Goal: Task Accomplishment & Management: Manage account settings

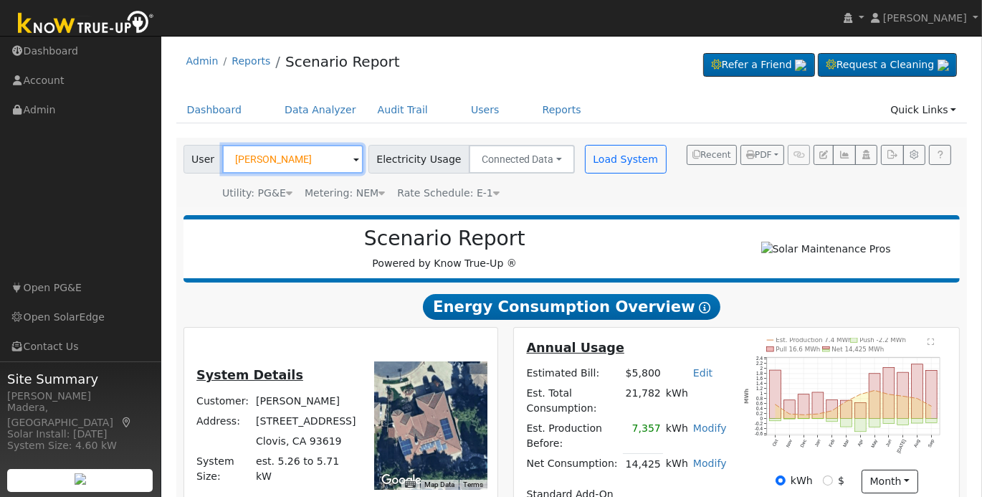
drag, startPoint x: 252, startPoint y: 164, endPoint x: 363, endPoint y: 212, distance: 120.3
click at [253, 164] on input "[PERSON_NAME]" at bounding box center [292, 159] width 141 height 29
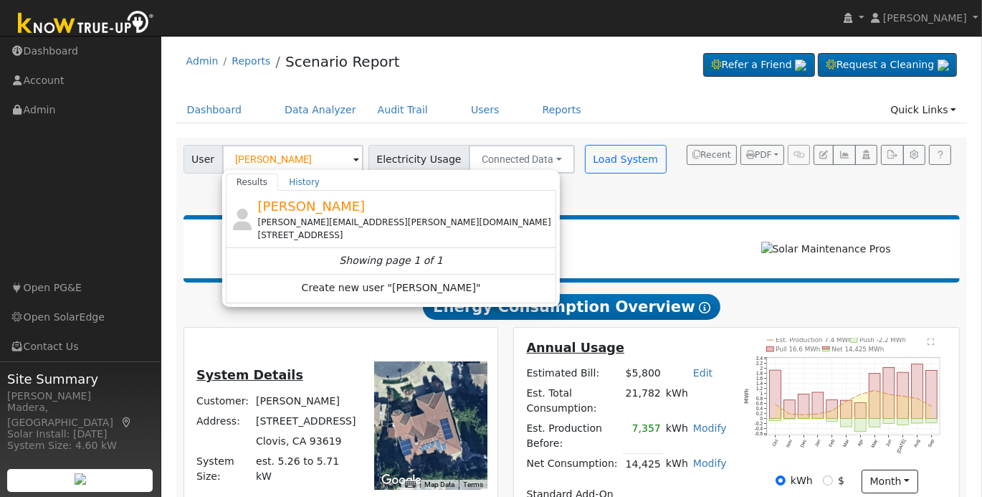
click at [363, 212] on div "[PERSON_NAME] [PERSON_NAME][EMAIL_ADDRESS][PERSON_NAME][DOMAIN_NAME] [STREET_AD…" at bounding box center [406, 218] width 296 height 45
type input "[PERSON_NAME]"
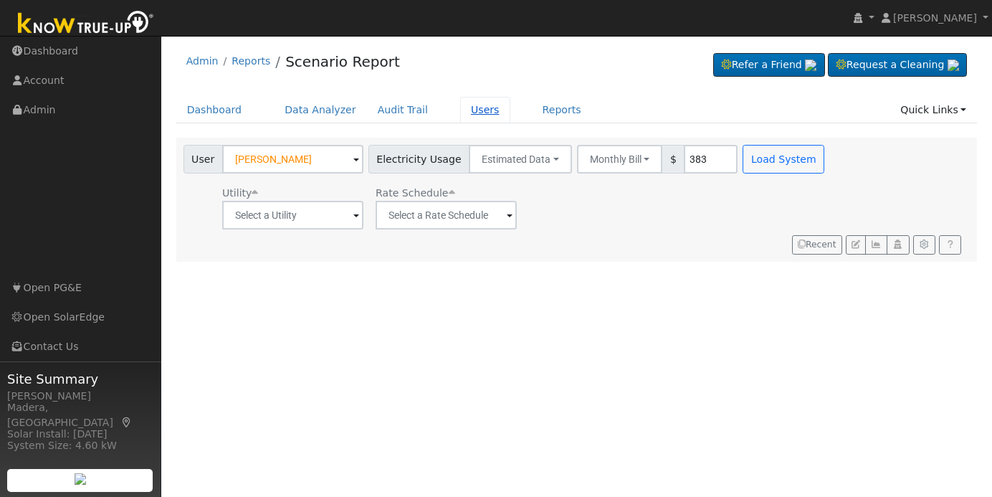
click at [460, 97] on link "Users" at bounding box center [485, 110] width 50 height 27
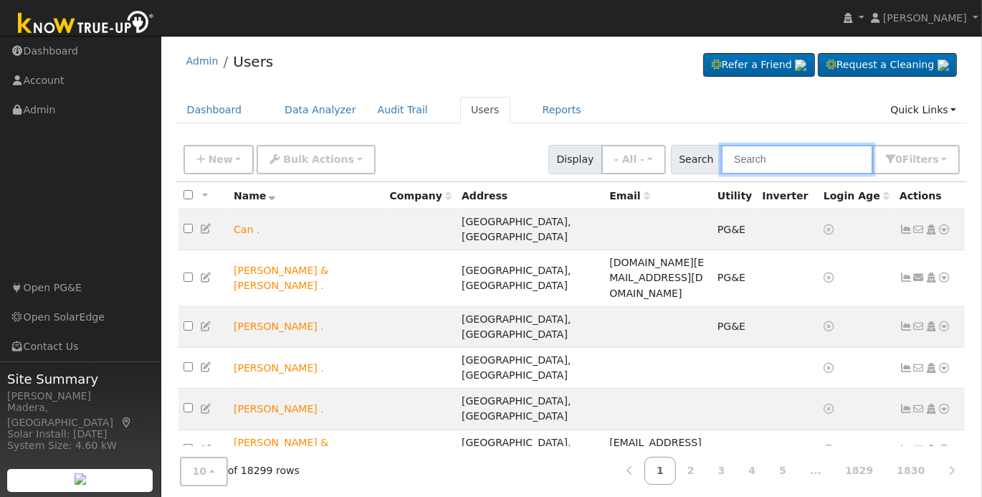
click at [814, 157] on input "text" at bounding box center [797, 159] width 152 height 29
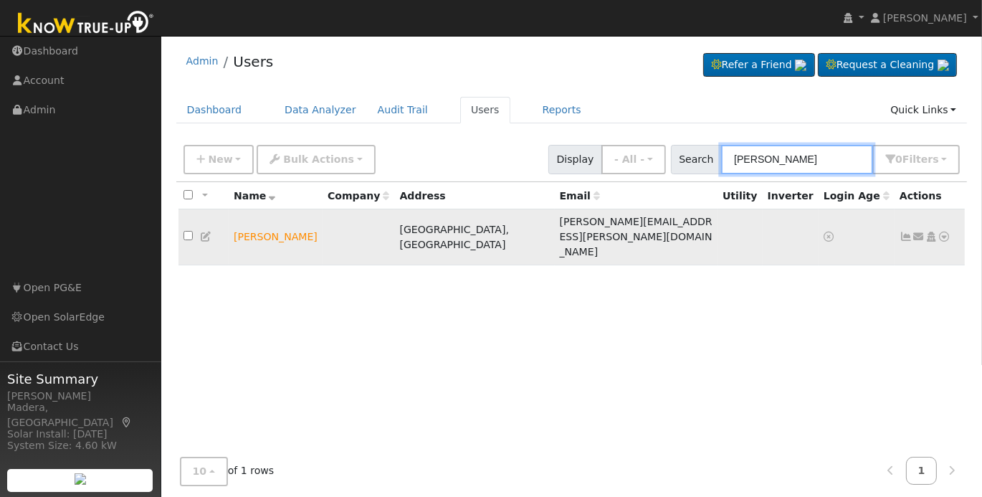
type input "isaac sama"
click at [931, 231] on icon at bounding box center [930, 236] width 13 height 10
